Goal: Task Accomplishment & Management: Manage account settings

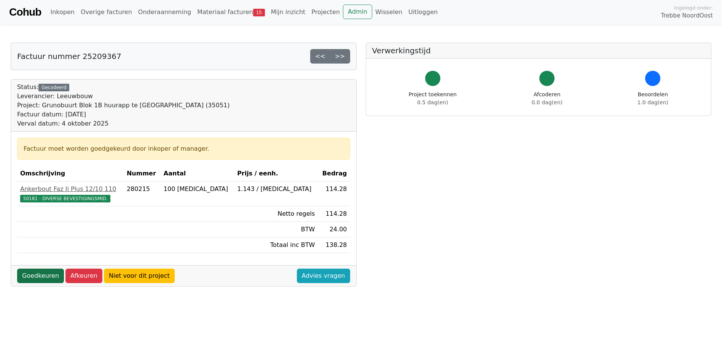
click at [46, 276] on link "Goedkeuren" at bounding box center [40, 276] width 47 height 14
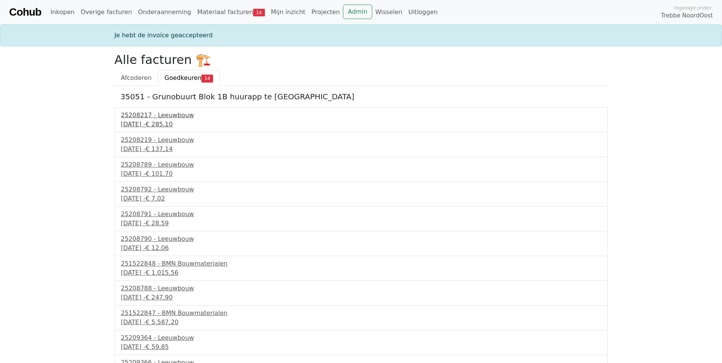
click at [150, 126] on div "2 september 2025 - € 285,10" at bounding box center [361, 124] width 480 height 9
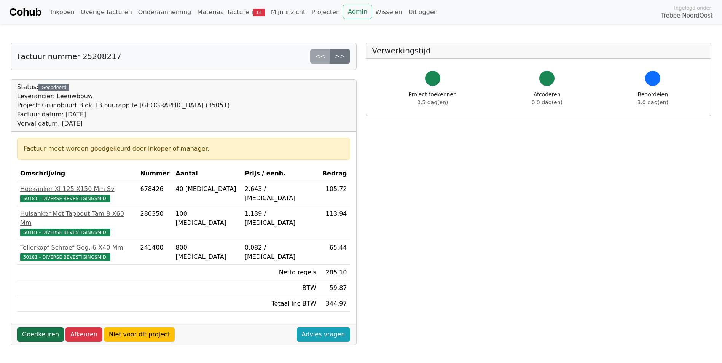
click at [43, 327] on link "Goedkeuren" at bounding box center [40, 334] width 47 height 14
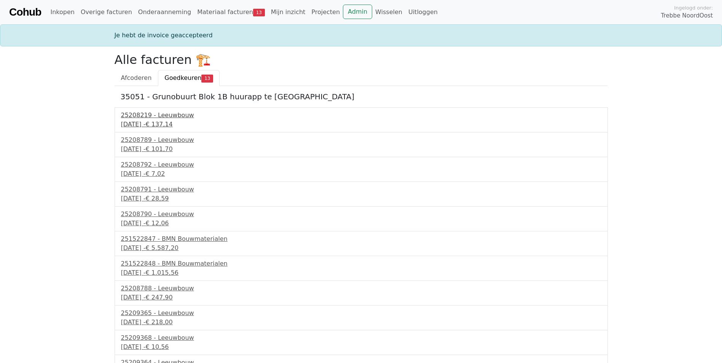
click at [172, 121] on span "€ 137,14" at bounding box center [158, 124] width 27 height 7
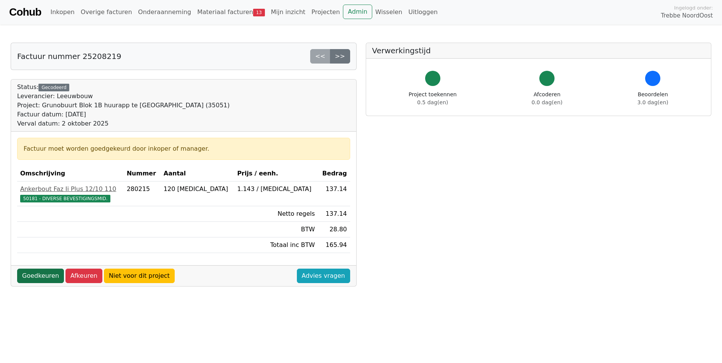
click at [46, 278] on link "Goedkeuren" at bounding box center [40, 276] width 47 height 14
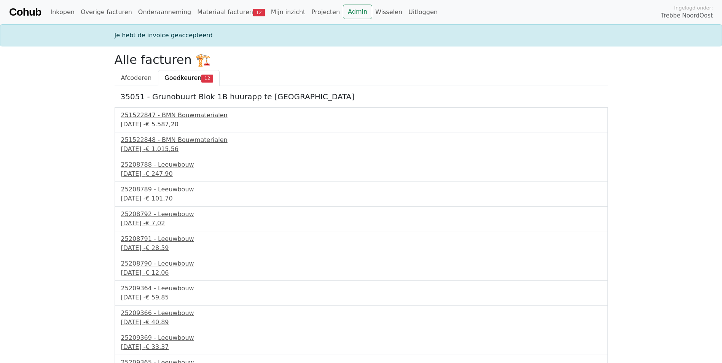
click at [153, 121] on div "3 september 2025 - € 5.587,20" at bounding box center [361, 124] width 480 height 9
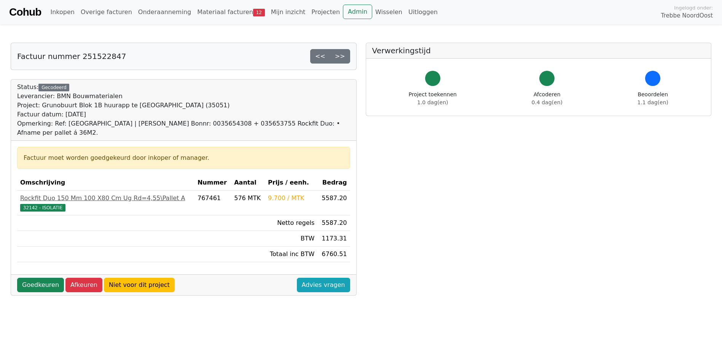
click at [47, 277] on div "Goedkeuren Afkeuren Niet voor dit project Advies vragen" at bounding box center [183, 284] width 345 height 21
click at [47, 283] on link "Goedkeuren" at bounding box center [40, 285] width 47 height 14
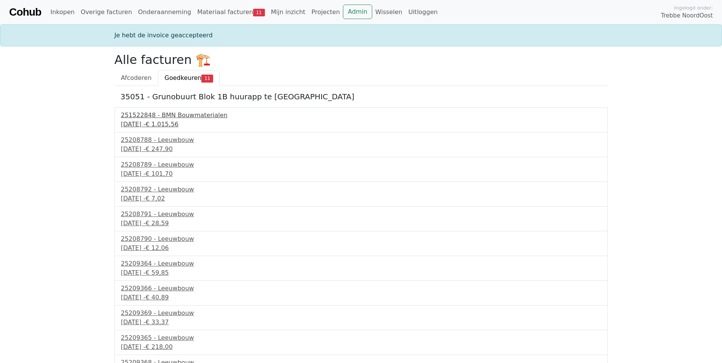
click at [153, 121] on div "3 september 2025 - € 1.015,56" at bounding box center [361, 124] width 480 height 9
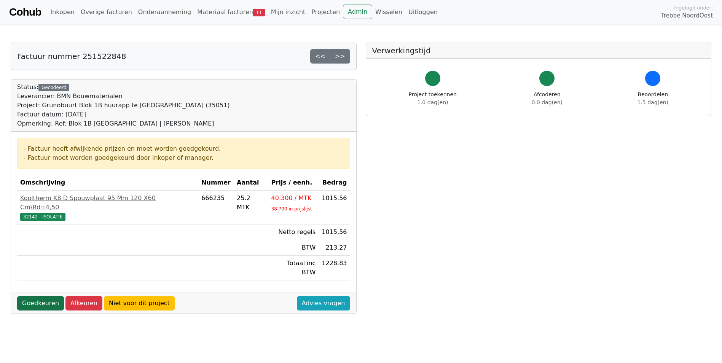
click at [40, 296] on link "Goedkeuren" at bounding box center [40, 303] width 47 height 14
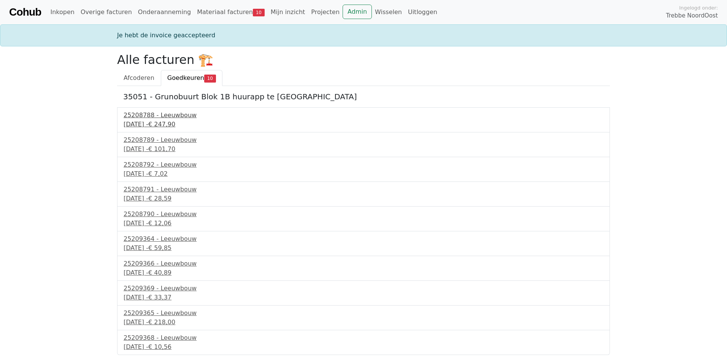
click at [147, 116] on div "25208788 - Leeuwbouw" at bounding box center [364, 115] width 480 height 9
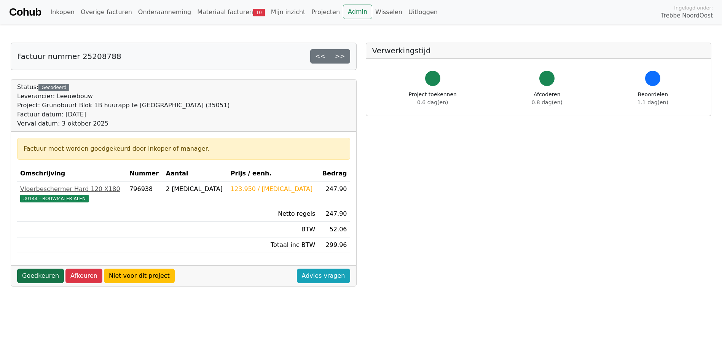
click at [38, 274] on link "Goedkeuren" at bounding box center [40, 276] width 47 height 14
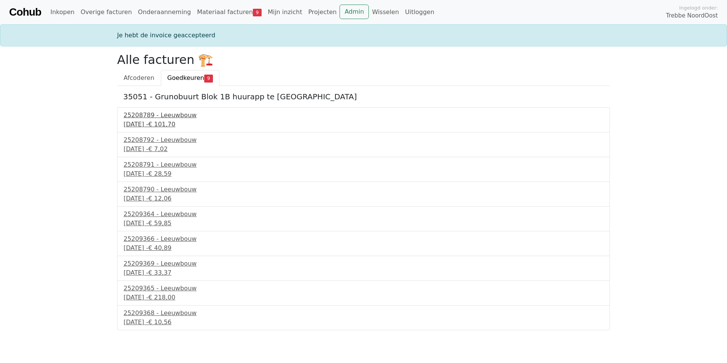
click at [147, 119] on div "25208789 - Leeuwbouw" at bounding box center [364, 115] width 480 height 9
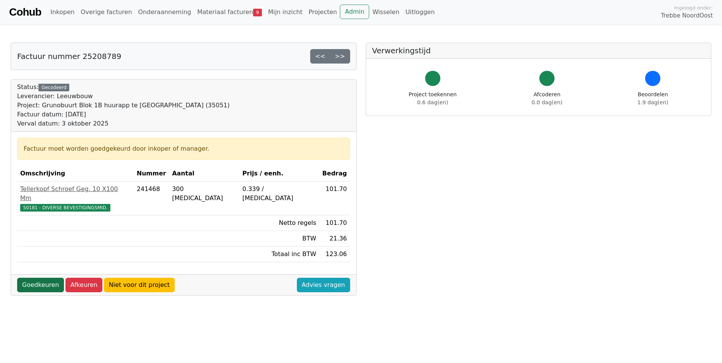
click at [43, 278] on link "Goedkeuren" at bounding box center [40, 285] width 47 height 14
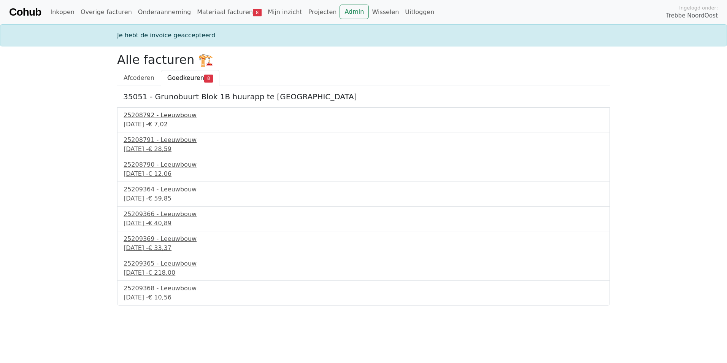
click at [160, 122] on div "3 september 2025 - € 7,02" at bounding box center [364, 124] width 480 height 9
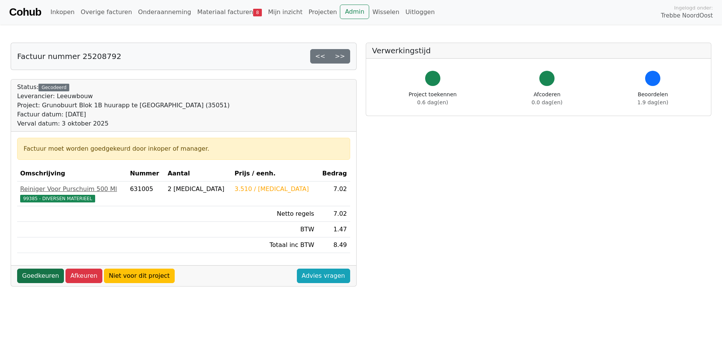
click at [42, 277] on link "Goedkeuren" at bounding box center [40, 276] width 47 height 14
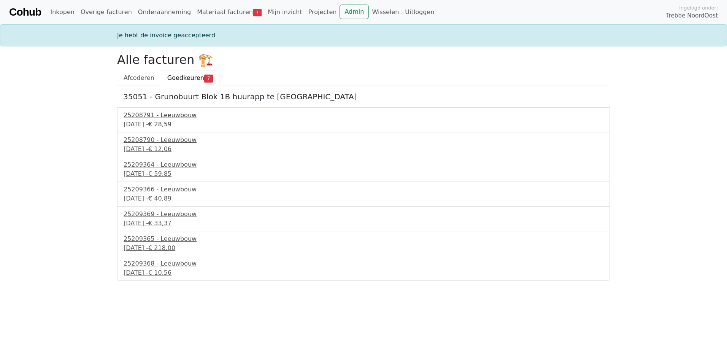
click at [177, 118] on div "25208791 - Leeuwbouw" at bounding box center [364, 115] width 480 height 9
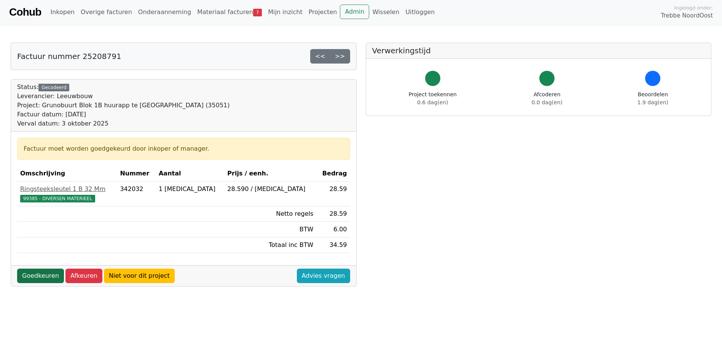
click at [43, 274] on link "Goedkeuren" at bounding box center [40, 276] width 47 height 14
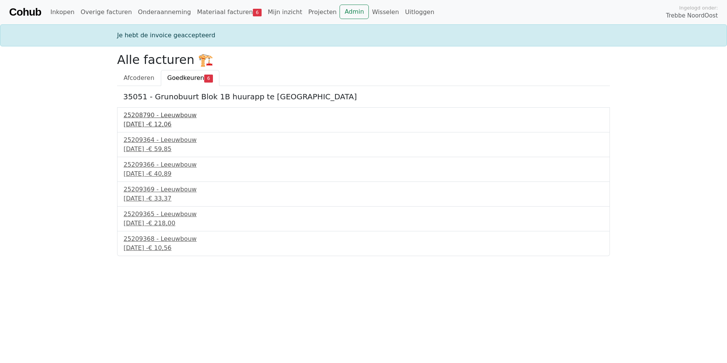
click at [163, 118] on div "25208790 - Leeuwbouw" at bounding box center [364, 115] width 480 height 9
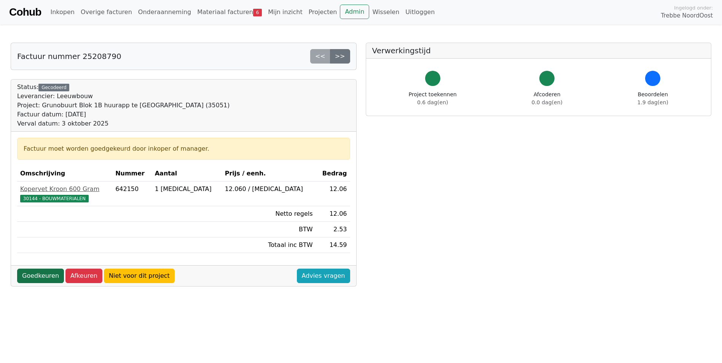
click at [38, 280] on link "Goedkeuren" at bounding box center [40, 276] width 47 height 14
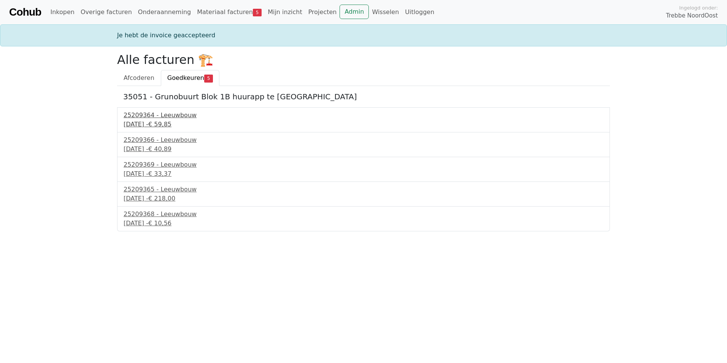
click at [164, 119] on div "25209364 - Leeuwbouw" at bounding box center [364, 115] width 480 height 9
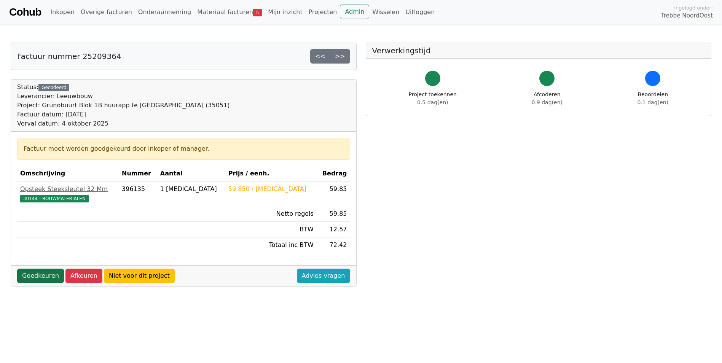
click at [47, 274] on link "Goedkeuren" at bounding box center [40, 276] width 47 height 14
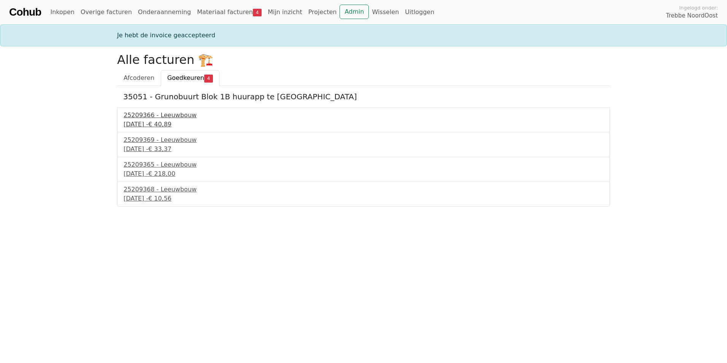
click at [162, 124] on div "[DATE] - € 40,89" at bounding box center [364, 124] width 480 height 9
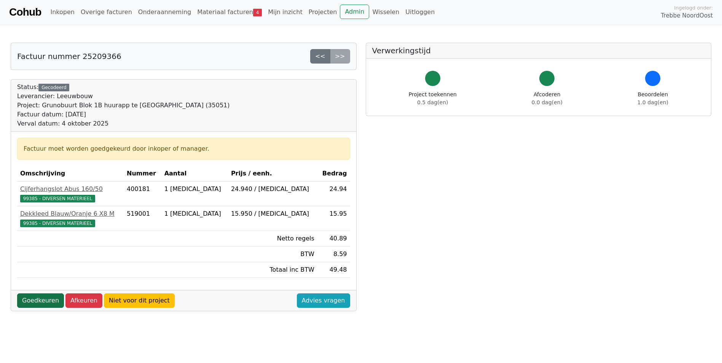
click at [48, 296] on link "Goedkeuren" at bounding box center [40, 300] width 47 height 14
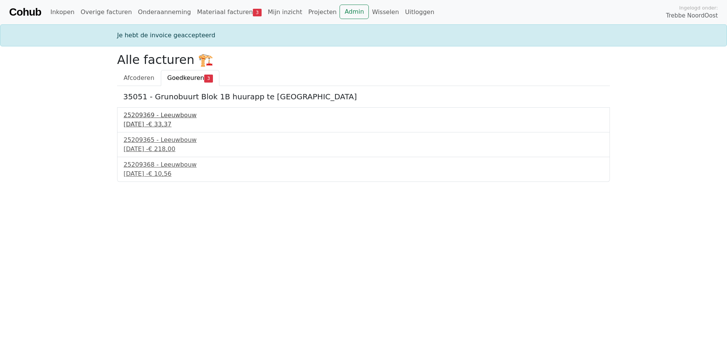
click at [164, 124] on div "4 september 2025 - € 33,37" at bounding box center [364, 124] width 480 height 9
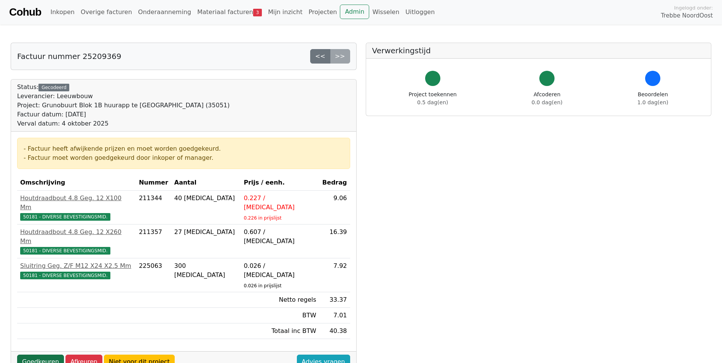
click at [47, 355] on link "Goedkeuren" at bounding box center [40, 362] width 47 height 14
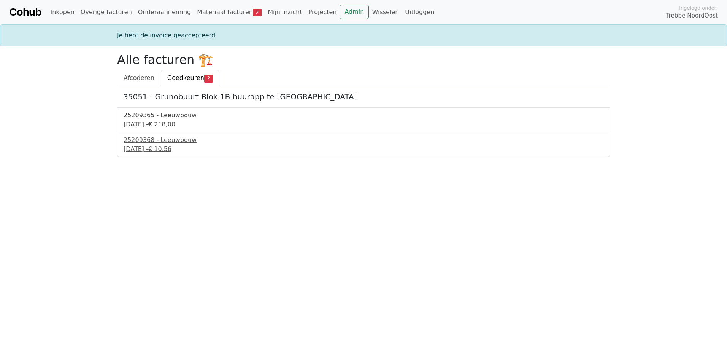
click at [152, 127] on div "4 september 2025 - € 218,00" at bounding box center [364, 124] width 480 height 9
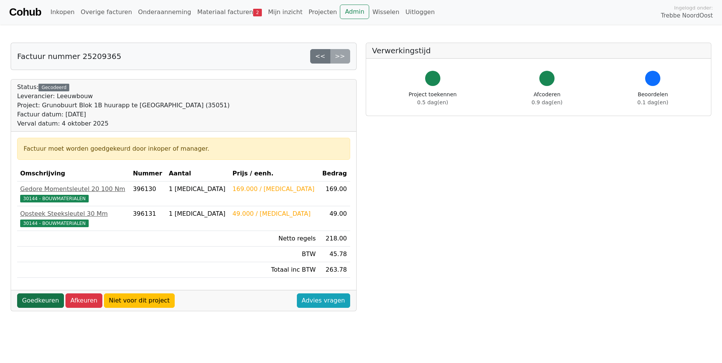
click at [44, 299] on link "Goedkeuren" at bounding box center [40, 300] width 47 height 14
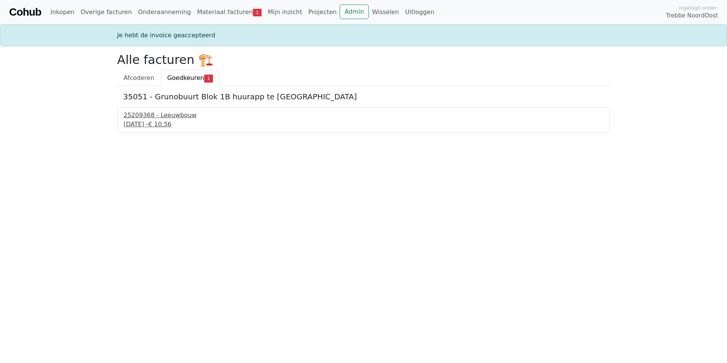
click at [148, 120] on div "4 september 2025 - € 10,56" at bounding box center [364, 124] width 480 height 9
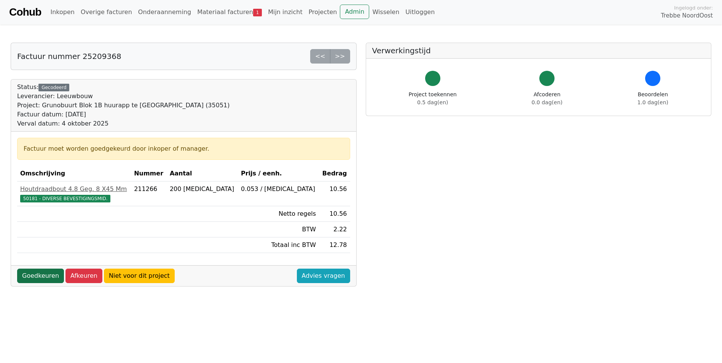
click at [40, 278] on link "Goedkeuren" at bounding box center [40, 276] width 47 height 14
